Goal: Check status: Check status

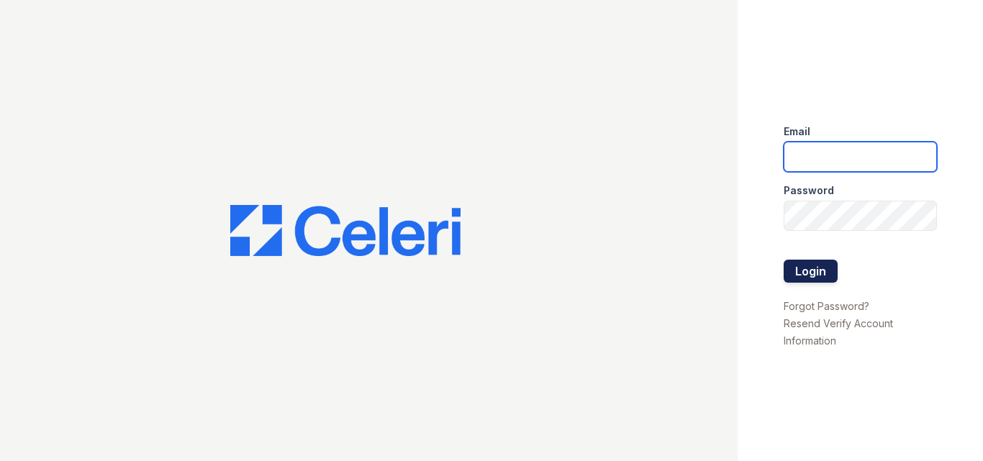
type input "[EMAIL_ADDRESS][DOMAIN_NAME]"
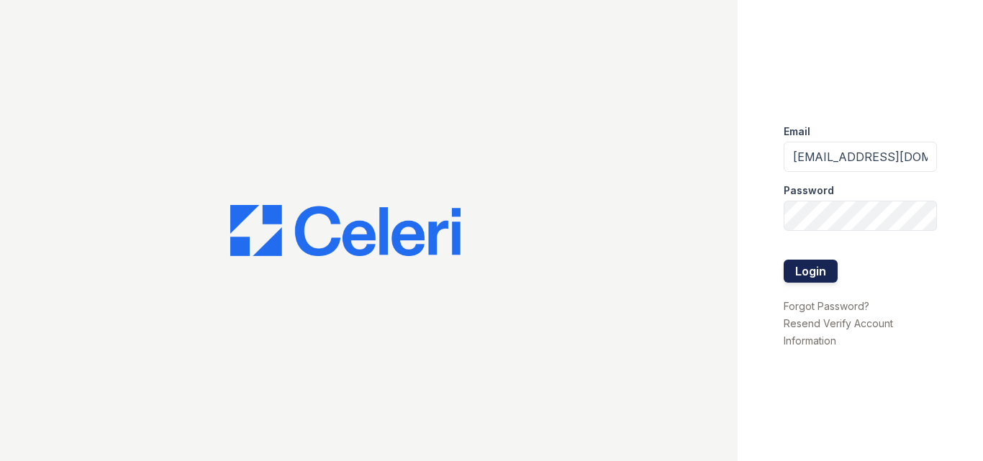
click at [790, 263] on button "Login" at bounding box center [810, 271] width 54 height 23
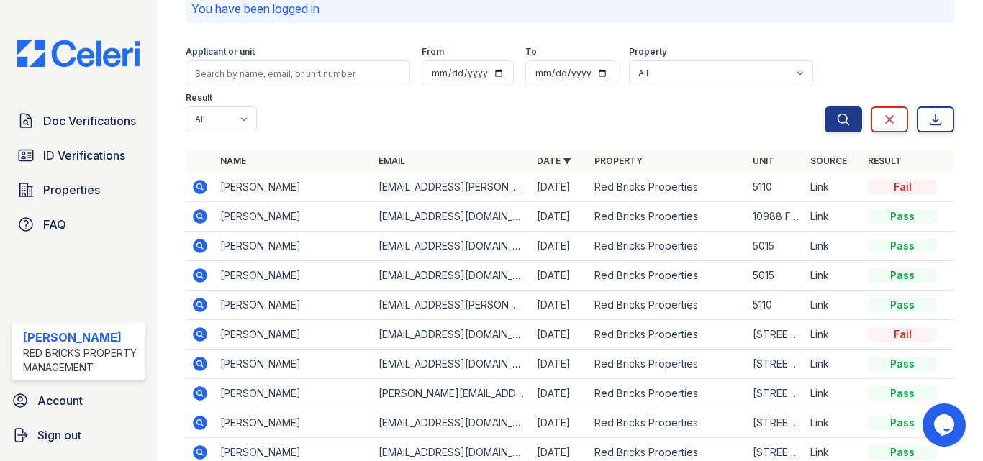
click at [199, 214] on icon at bounding box center [199, 216] width 4 height 4
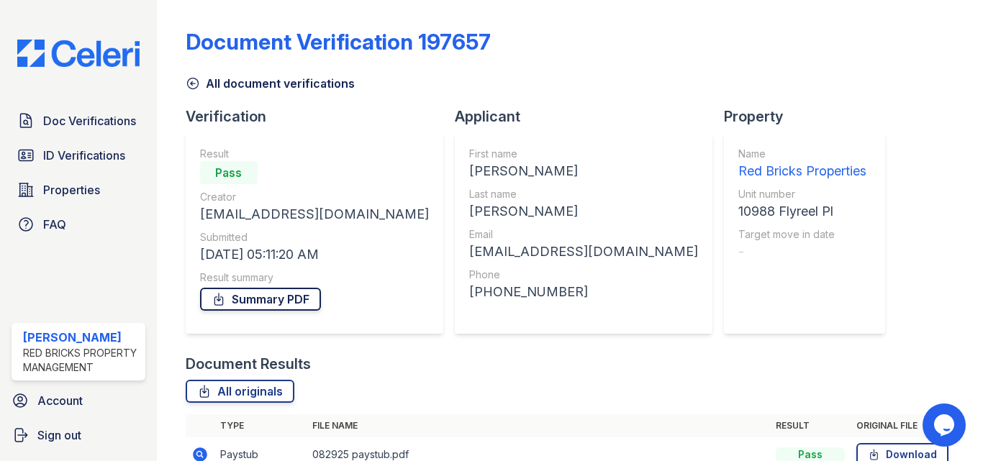
click at [259, 291] on link "Summary PDF" at bounding box center [260, 299] width 121 height 23
click at [194, 80] on icon at bounding box center [193, 83] width 14 height 14
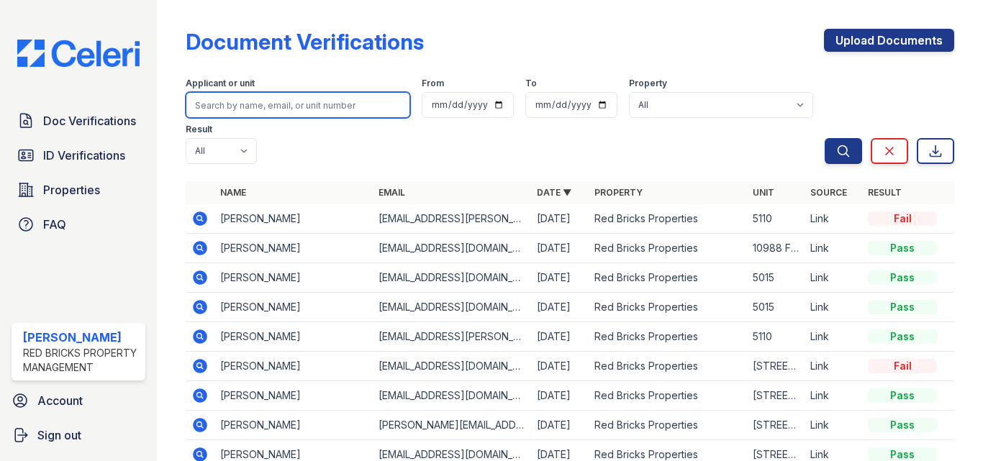
click at [232, 102] on input "search" at bounding box center [298, 105] width 224 height 26
type input "james wuor"
click at [824, 138] on button "Search" at bounding box center [842, 151] width 37 height 26
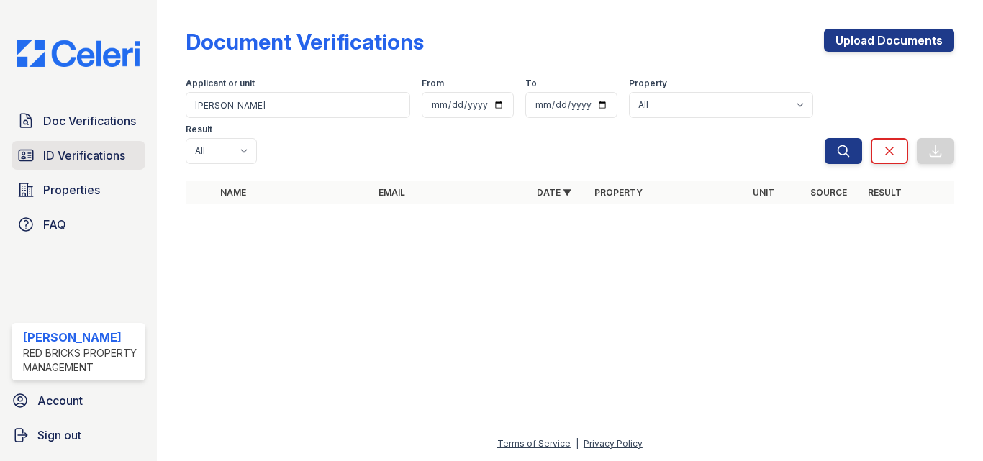
click at [87, 153] on span "ID Verifications" at bounding box center [84, 155] width 82 height 17
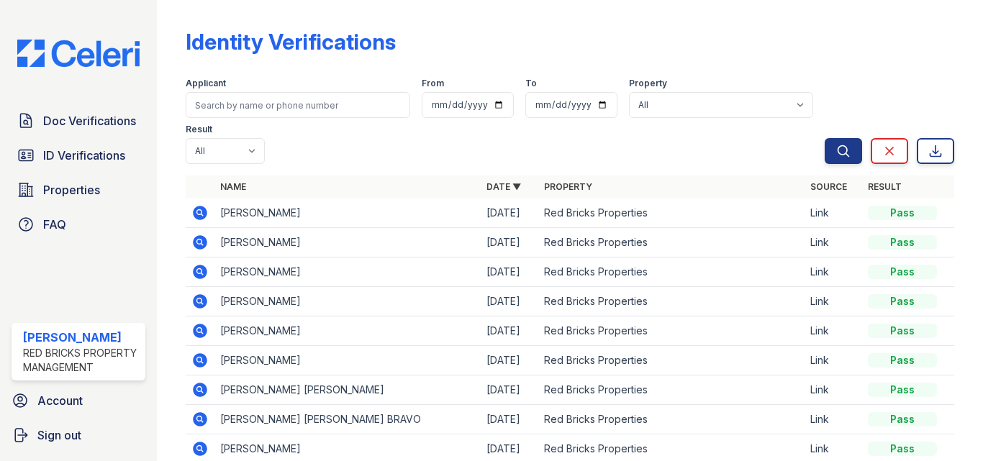
click at [194, 299] on icon at bounding box center [200, 301] width 14 height 14
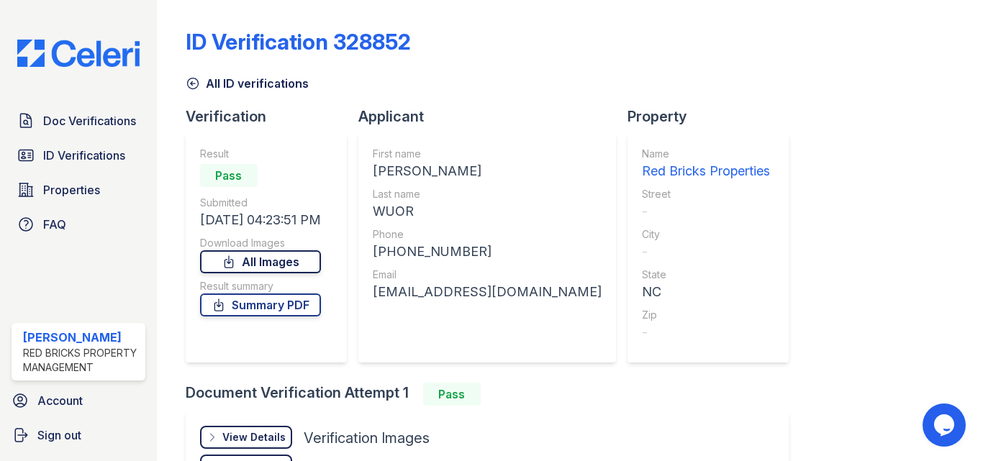
click at [261, 260] on link "All Images" at bounding box center [260, 261] width 121 height 23
click at [191, 82] on icon at bounding box center [193, 83] width 14 height 14
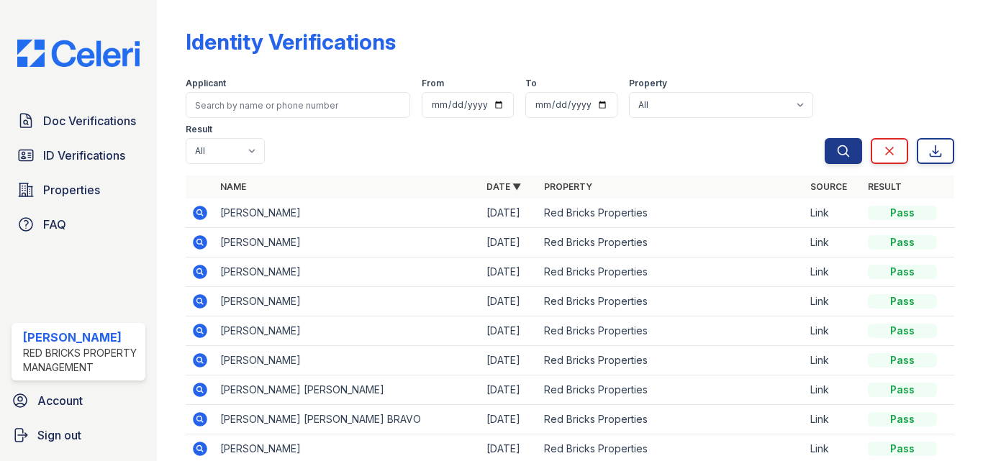
click at [201, 245] on icon at bounding box center [200, 242] width 14 height 14
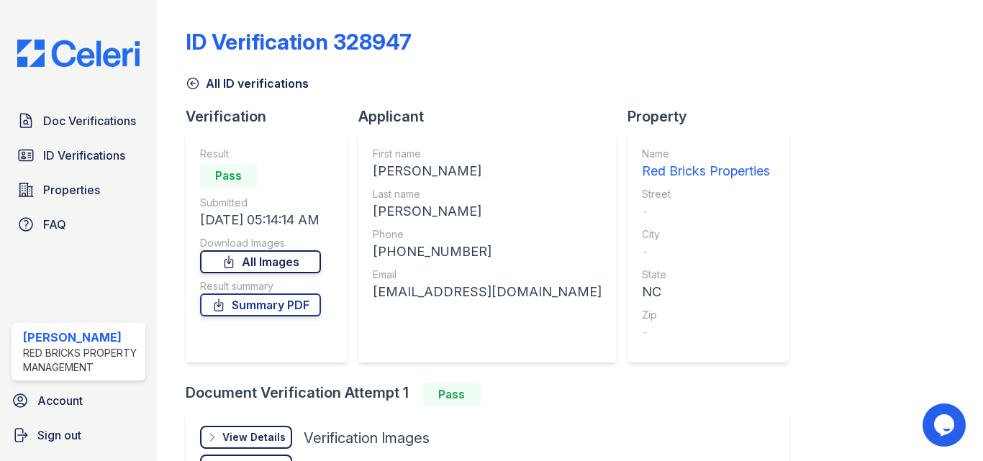
click at [281, 260] on link "All Images" at bounding box center [260, 261] width 121 height 23
click at [192, 79] on icon at bounding box center [193, 83] width 14 height 14
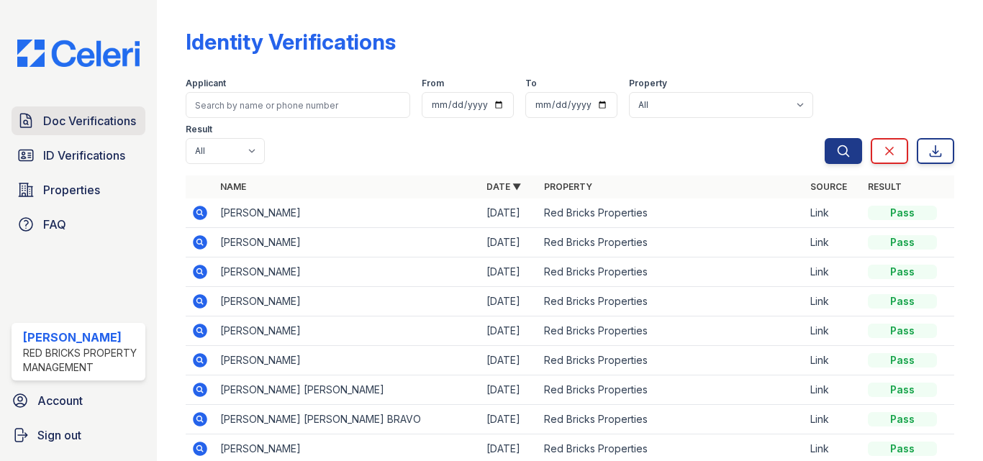
drag, startPoint x: 81, startPoint y: 130, endPoint x: 81, endPoint y: 120, distance: 10.1
click at [81, 120] on span "Doc Verifications" at bounding box center [89, 120] width 93 height 17
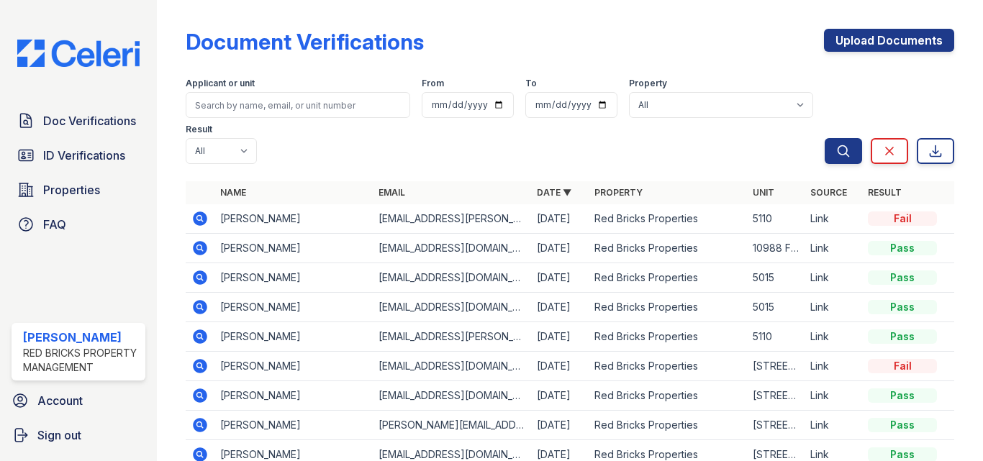
click at [201, 246] on icon at bounding box center [199, 248] width 17 height 17
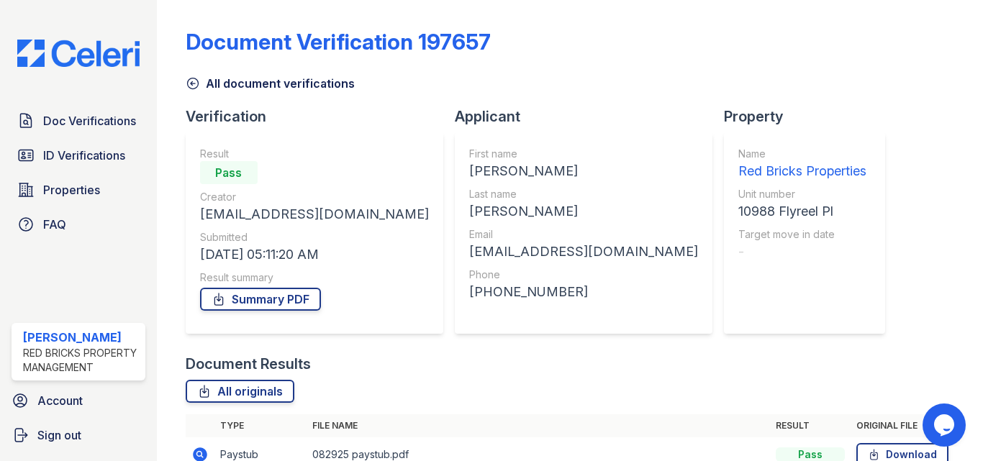
click at [191, 83] on icon at bounding box center [192, 83] width 11 height 11
